Goal: Task Accomplishment & Management: Manage account settings

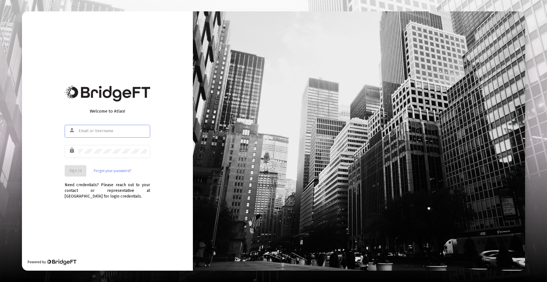
type input "[PERSON_NAME][EMAIL_ADDRESS][DOMAIN_NAME]"
click at [74, 165] on button "Sign In" at bounding box center [76, 170] width 22 height 11
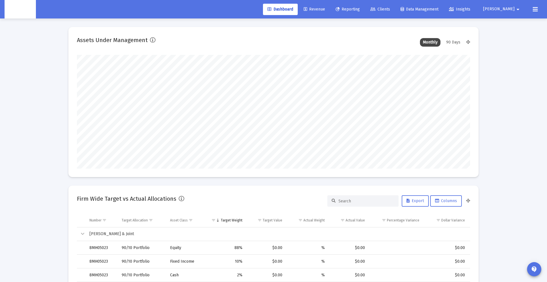
scroll to position [114, 212]
click at [394, 5] on link "Clients" at bounding box center [380, 9] width 29 height 11
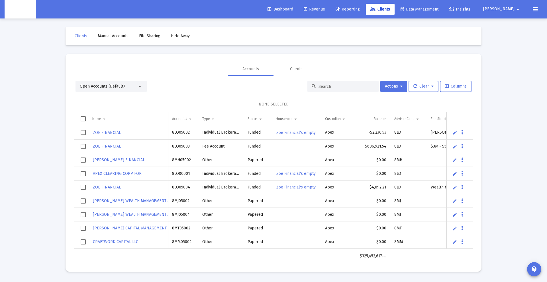
click at [333, 89] on div at bounding box center [342, 86] width 71 height 11
click at [337, 85] on input at bounding box center [346, 86] width 56 height 5
paste input "Alf Jockowskier"
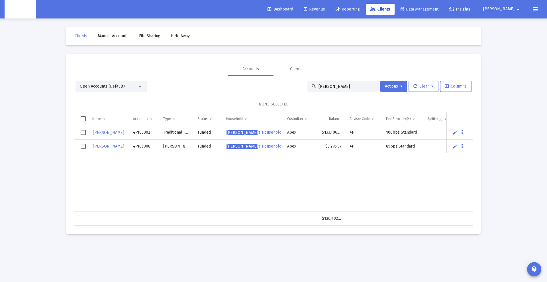
type input "Alf Jockowskier"
click at [258, 134] on span "Alf Jockowskier 's Household" at bounding box center [252, 132] width 55 height 5
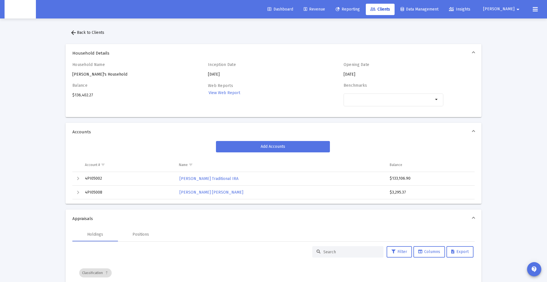
click at [375, 8] on icon at bounding box center [372, 9] width 5 height 4
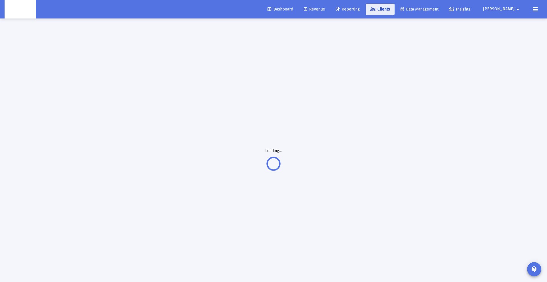
scroll to position [0, 0]
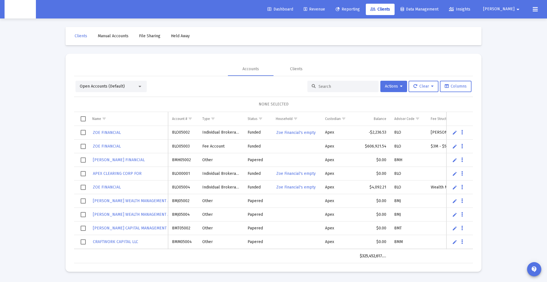
click at [340, 85] on input at bounding box center [346, 86] width 56 height 5
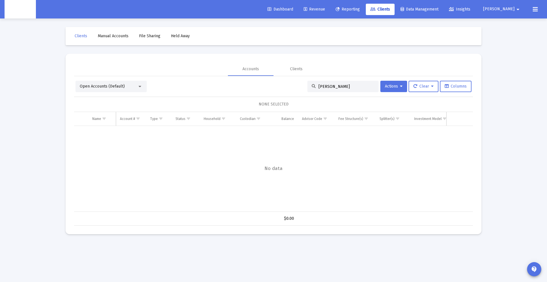
drag, startPoint x: 322, startPoint y: 87, endPoint x: 312, endPoint y: 87, distance: 10.3
click at [312, 87] on div "jeff orange" at bounding box center [342, 86] width 71 height 11
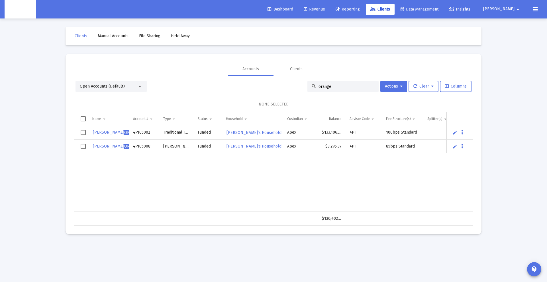
type input "orange"
click at [83, 132] on span "Select row" at bounding box center [83, 132] width 5 height 5
click at [84, 146] on span "Select row" at bounding box center [83, 146] width 5 height 5
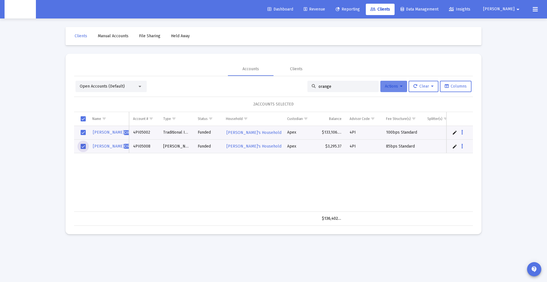
click at [393, 85] on span "Actions" at bounding box center [394, 86] width 18 height 5
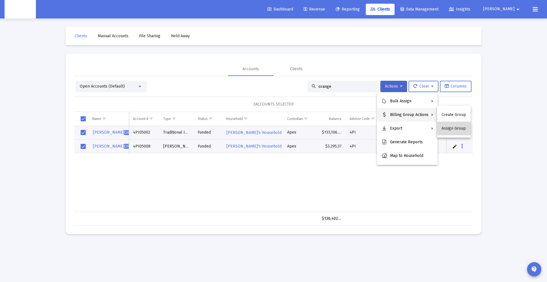
click at [455, 128] on button "Assign Group" at bounding box center [454, 129] width 34 height 14
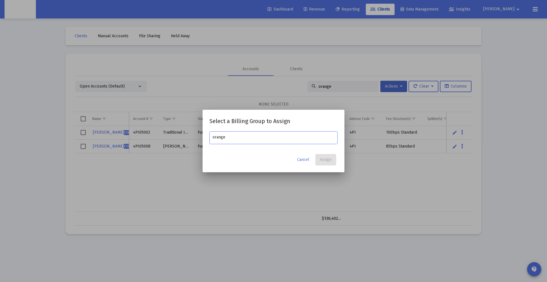
click at [237, 139] on input "orange" at bounding box center [273, 137] width 122 height 5
type input "orange"
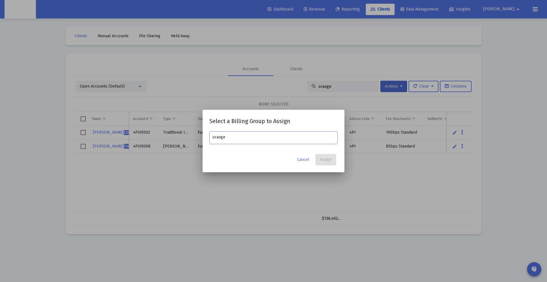
click at [230, 73] on div at bounding box center [273, 141] width 547 height 282
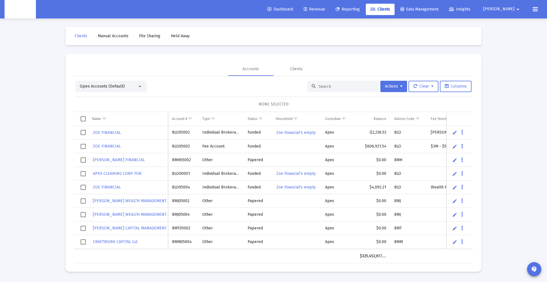
click at [314, 89] on div at bounding box center [342, 86] width 71 height 11
click at [325, 86] on input at bounding box center [346, 86] width 56 height 5
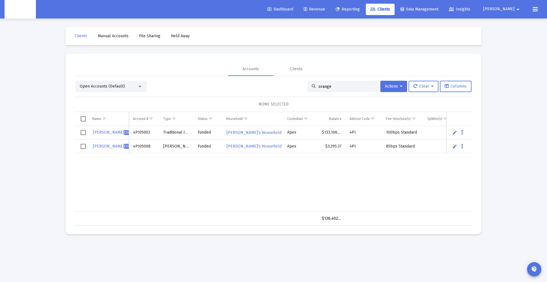
type input "orange"
click at [82, 133] on span "Select row" at bounding box center [83, 132] width 5 height 5
click at [84, 146] on span "Select row" at bounding box center [83, 146] width 5 height 5
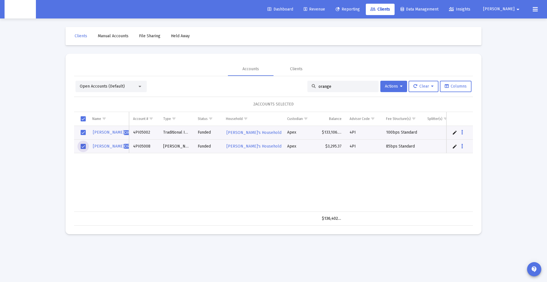
scroll to position [0, 57]
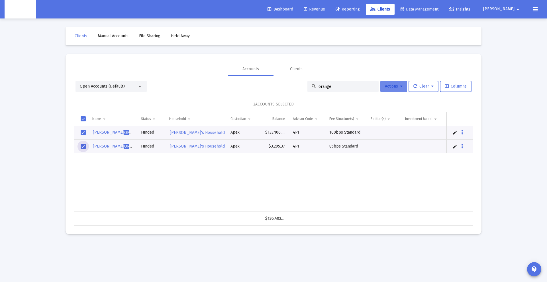
click at [387, 81] on button "Actions" at bounding box center [393, 86] width 27 height 11
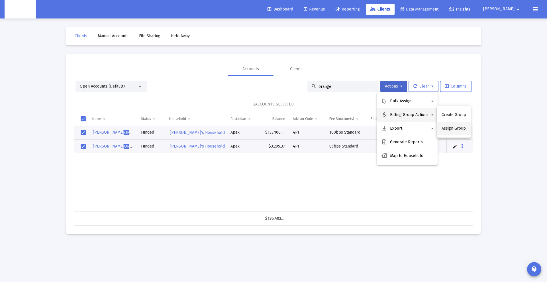
click at [458, 129] on button "Assign Group" at bounding box center [454, 129] width 34 height 14
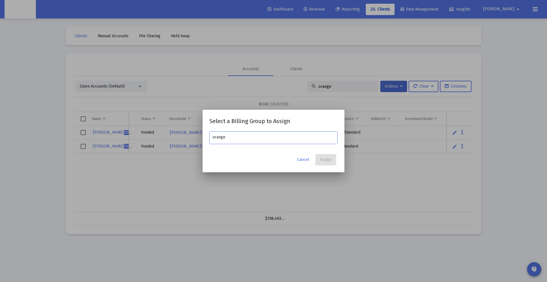
type input "orange"
click at [304, 163] on button "Cancel" at bounding box center [302, 159] width 21 height 11
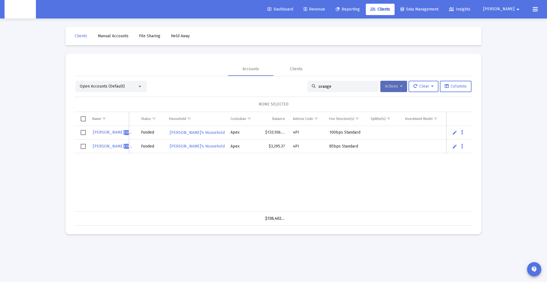
click at [399, 83] on button "Actions" at bounding box center [393, 86] width 27 height 11
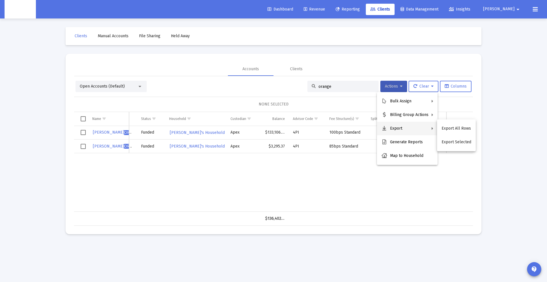
click at [242, 171] on div at bounding box center [273, 141] width 547 height 282
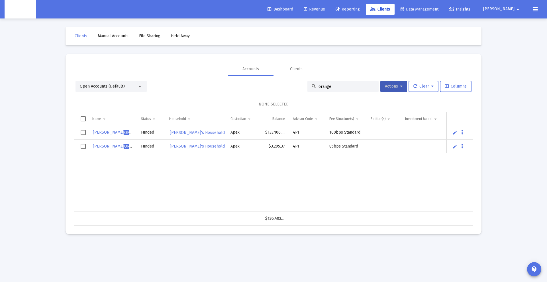
click at [291, 137] on td "4PI" at bounding box center [307, 133] width 36 height 14
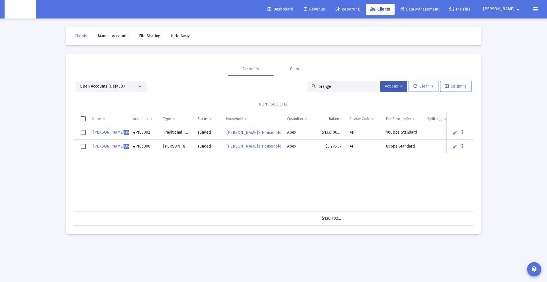
click at [85, 117] on span "Select all" at bounding box center [83, 118] width 5 height 5
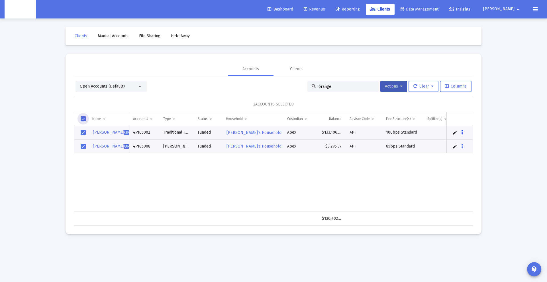
click at [459, 131] on button "Data grid" at bounding box center [461, 132] width 5 height 5
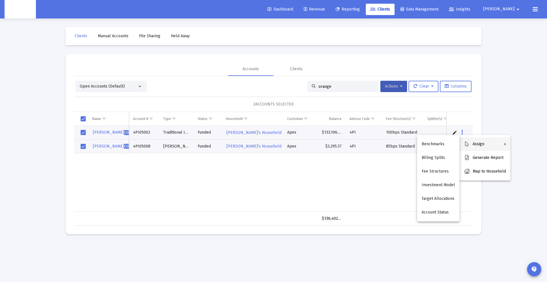
click at [385, 85] on div at bounding box center [273, 141] width 547 height 282
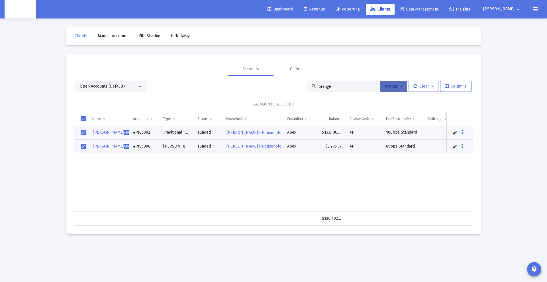
click at [385, 89] on button "Actions" at bounding box center [393, 86] width 27 height 11
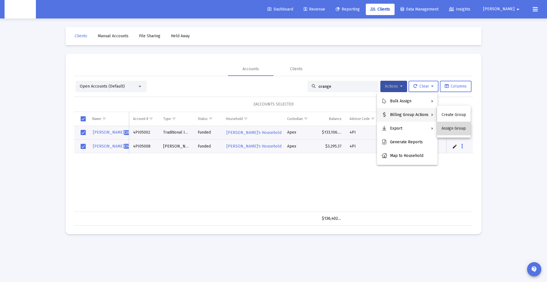
click at [455, 129] on button "Assign Group" at bounding box center [454, 129] width 34 height 14
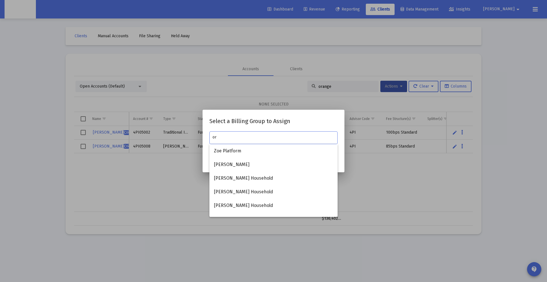
type input "o"
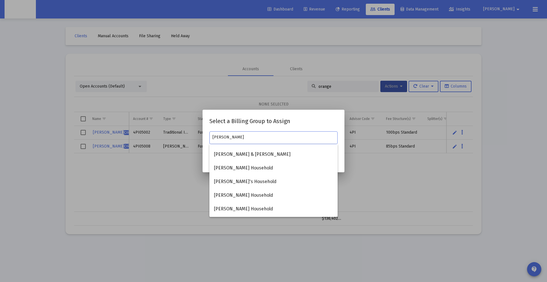
scroll to position [173, 0]
type input "[PERSON_NAME]"
click at [179, 169] on div at bounding box center [273, 141] width 547 height 282
